Goal: Check status: Check status

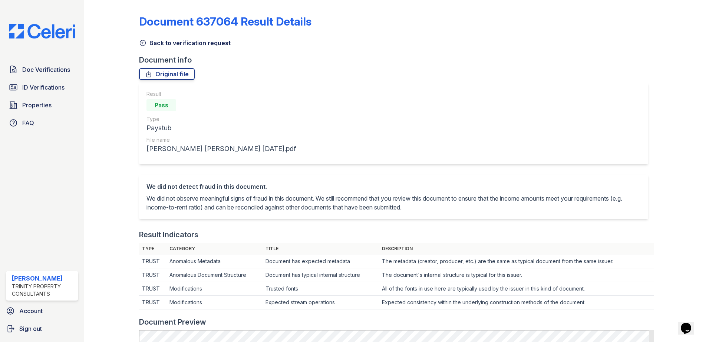
scroll to position [222, 0]
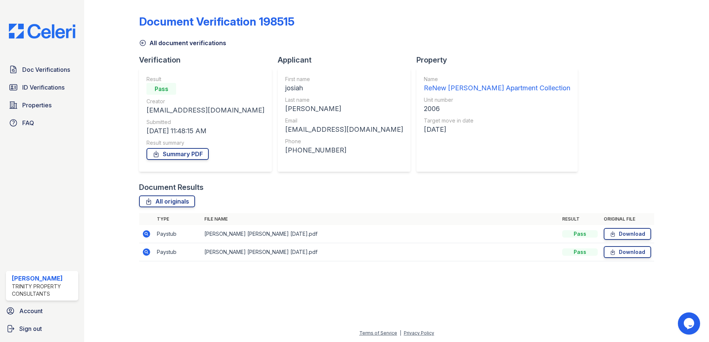
click at [147, 253] on icon at bounding box center [146, 252] width 7 height 7
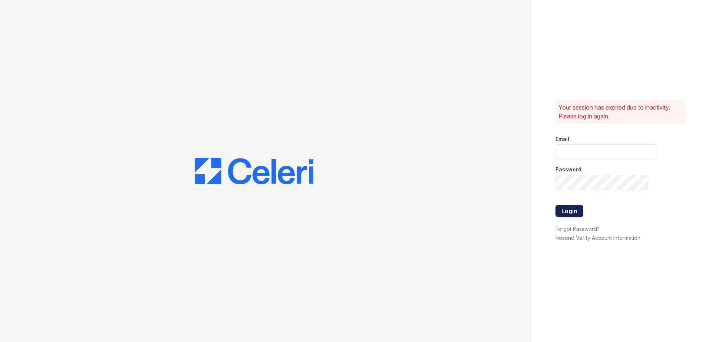
type input "[EMAIL_ADDRESS][DOMAIN_NAME]"
click at [581, 216] on button "Login" at bounding box center [569, 211] width 28 height 12
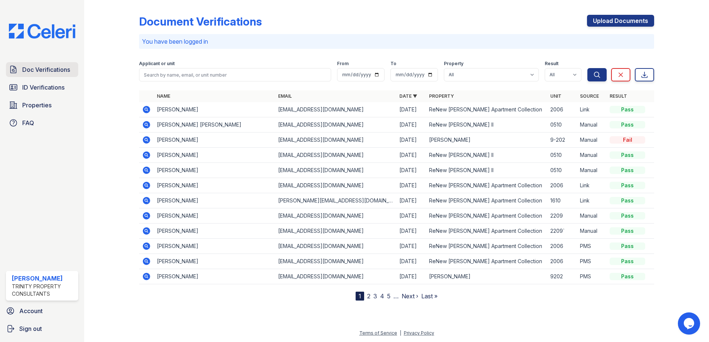
click at [51, 71] on span "Doc Verifications" at bounding box center [46, 69] width 48 height 9
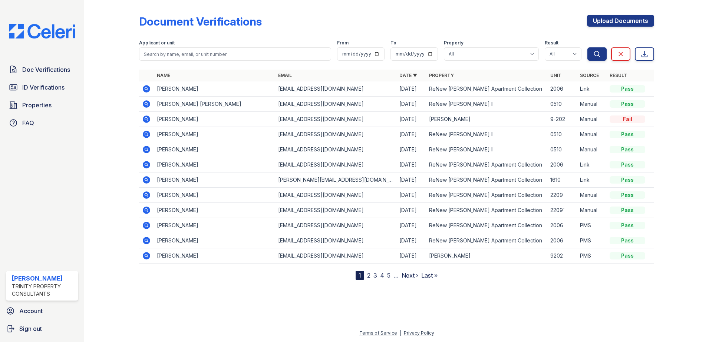
click at [146, 87] on icon at bounding box center [146, 88] width 9 height 9
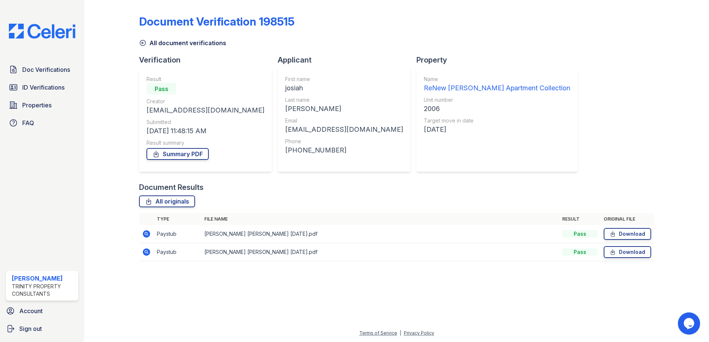
click at [147, 252] on icon at bounding box center [146, 252] width 9 height 9
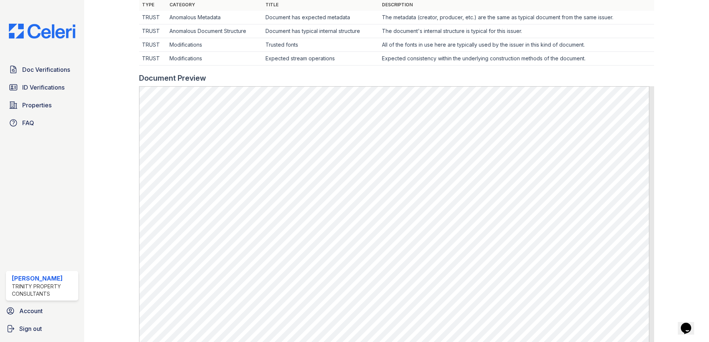
scroll to position [259, 0]
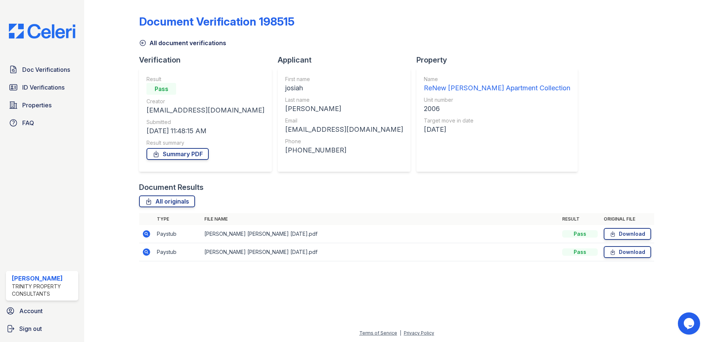
click at [148, 252] on icon at bounding box center [146, 252] width 7 height 7
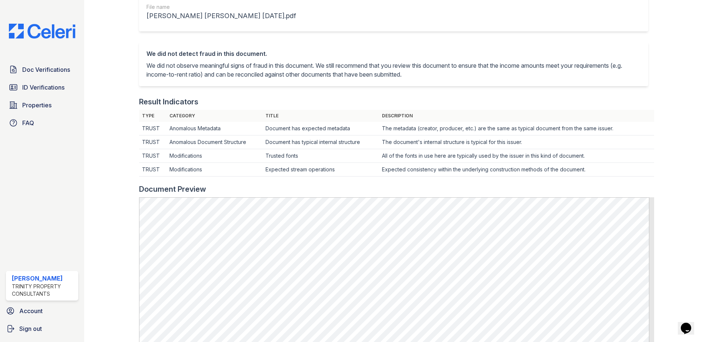
scroll to position [222, 0]
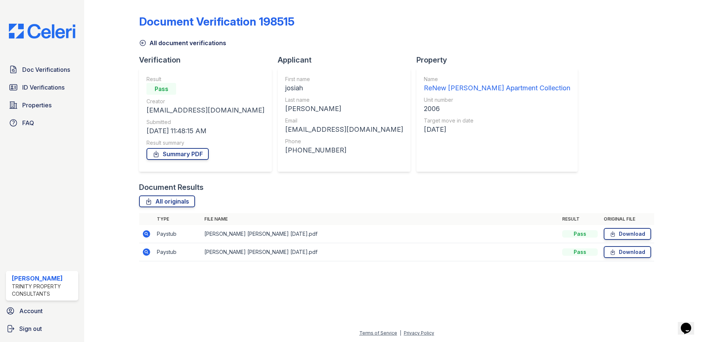
click at [146, 231] on icon at bounding box center [146, 233] width 7 height 7
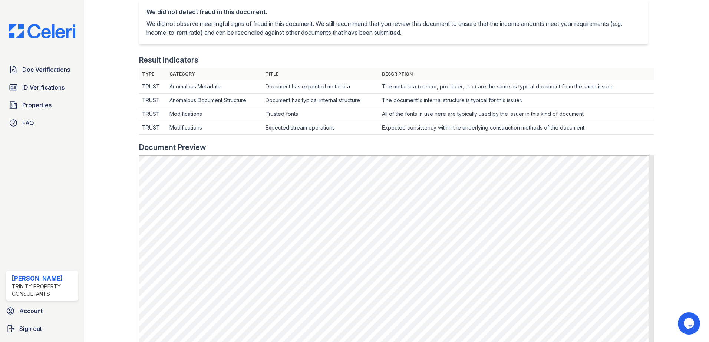
scroll to position [185, 0]
